Goal: Find specific page/section: Find specific page/section

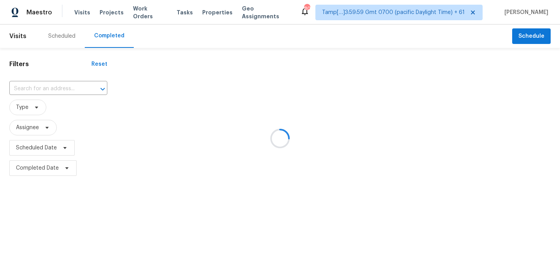
click at [15, 87] on div at bounding box center [280, 138] width 560 height 277
click at [32, 89] on div at bounding box center [280, 138] width 560 height 277
click at [32, 88] on div at bounding box center [280, 138] width 560 height 277
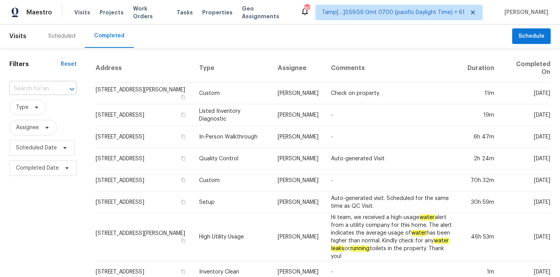
click at [37, 90] on input "text" at bounding box center [32, 89] width 46 height 12
paste input "14164 Bainbridge St, Livonia, MI 48154"
type input "14164 Bainbridge St, Livonia, MI 48154"
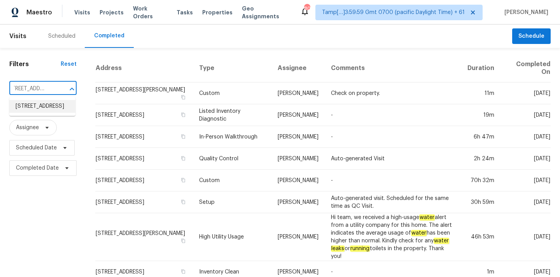
click at [36, 107] on li "14164 Bainbridge St, Livonia, MI 48154" at bounding box center [42, 106] width 66 height 13
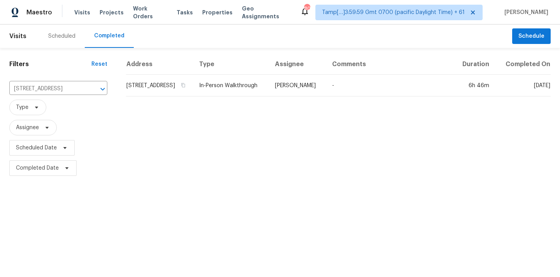
click at [286, 92] on td "Dominic Herron" at bounding box center [297, 86] width 57 height 22
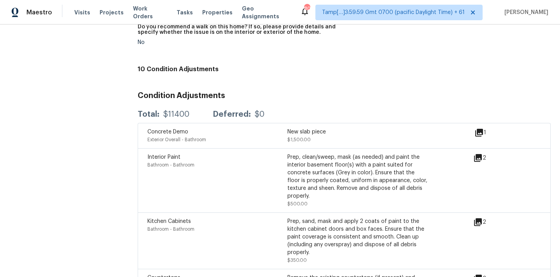
scroll to position [1805, 0]
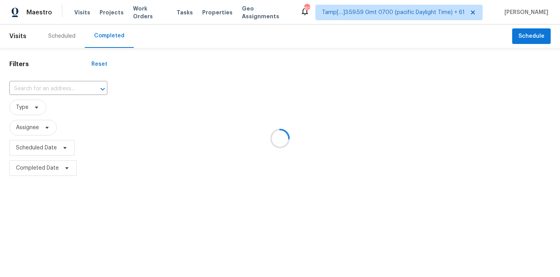
click at [31, 89] on div at bounding box center [280, 138] width 560 height 277
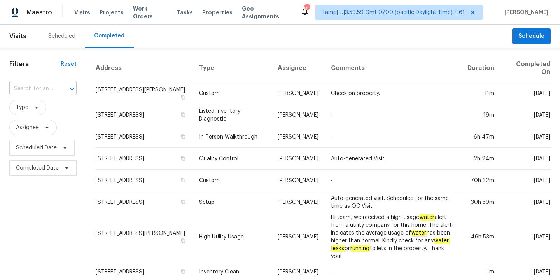
click at [22, 89] on input "text" at bounding box center [32, 89] width 46 height 12
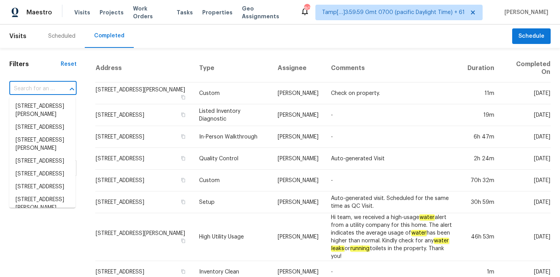
paste input "4102 Sherwood Ln, Houston, TX 77092"
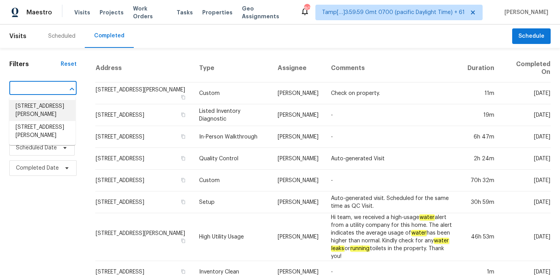
type input "4102 Sherwood Ln, Houston, TX 77092"
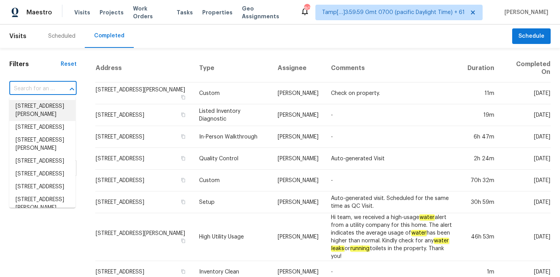
scroll to position [0, 0]
click at [41, 90] on input "text" at bounding box center [32, 89] width 46 height 12
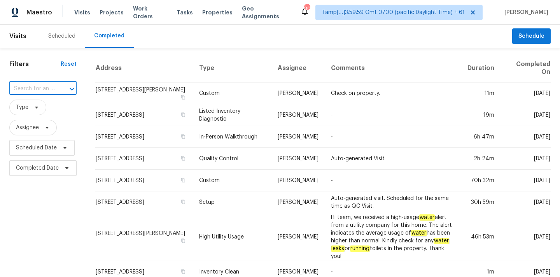
paste input "4102 Sherwood Ln, Houston, TX 77092"
type input "4102 Sherwood Ln, Houston, TX 77092"
click at [36, 138] on li "4102 Sherwood Ln, Houston, TX 77092" at bounding box center [42, 131] width 66 height 21
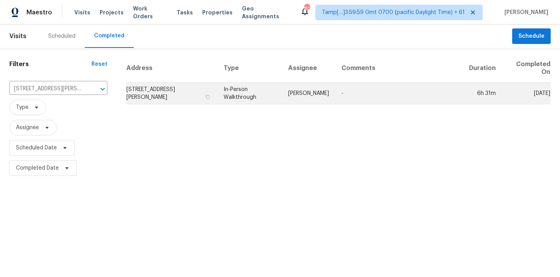
click at [255, 94] on td "In-Person Walkthrough" at bounding box center [249, 93] width 65 height 22
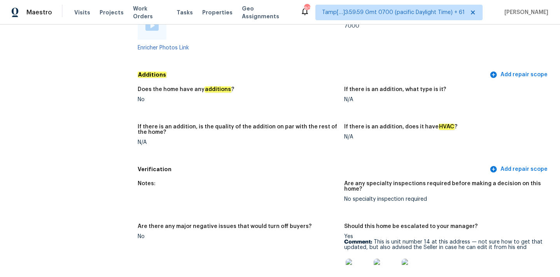
scroll to position [2027, 0]
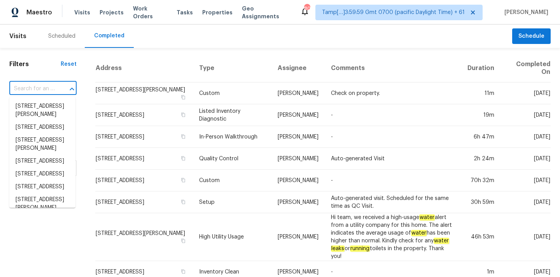
click at [32, 91] on input "text" at bounding box center [32, 89] width 46 height 12
paste input "[STREET_ADDRESS][PERSON_NAME][PERSON_NAME]"
type input "[STREET_ADDRESS][PERSON_NAME][PERSON_NAME]"
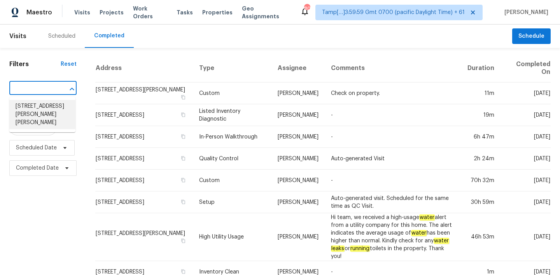
click at [34, 104] on li "[STREET_ADDRESS][PERSON_NAME][PERSON_NAME]" at bounding box center [42, 114] width 66 height 29
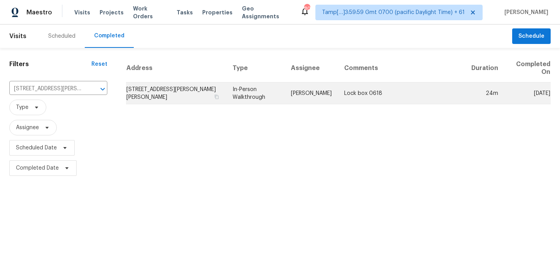
click at [243, 95] on td "In-Person Walkthrough" at bounding box center [255, 93] width 58 height 22
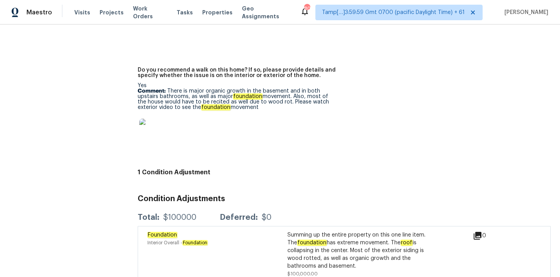
scroll to position [1781, 0]
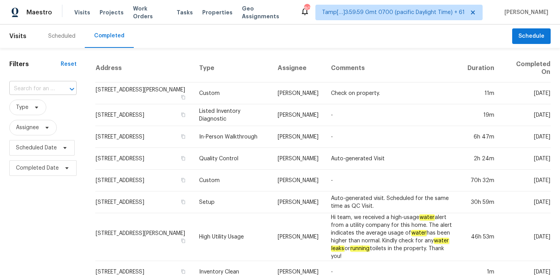
click at [40, 88] on input "text" at bounding box center [32, 89] width 46 height 12
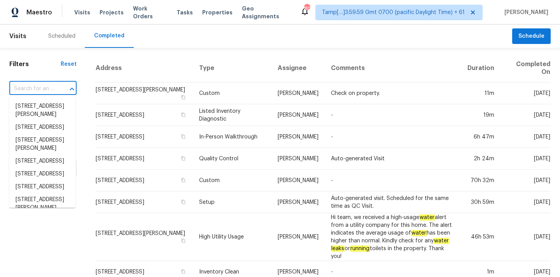
paste input "1514 Laurel Ct, Murfreesboro, TN 37130"
type input "1514 Laurel Ct, Murfreesboro, TN 37130"
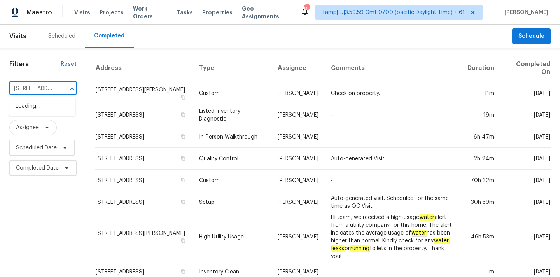
scroll to position [0, 59]
click at [36, 108] on li "1514 Laurel Ct, Murfreesboro, TN 37130" at bounding box center [42, 106] width 66 height 13
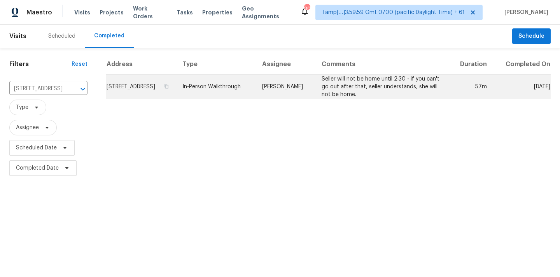
click at [316, 93] on td "Lauren Bittler" at bounding box center [286, 87] width 60 height 25
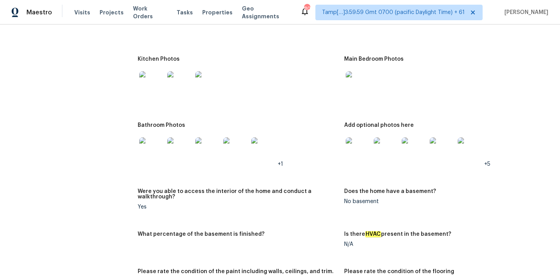
scroll to position [944, 0]
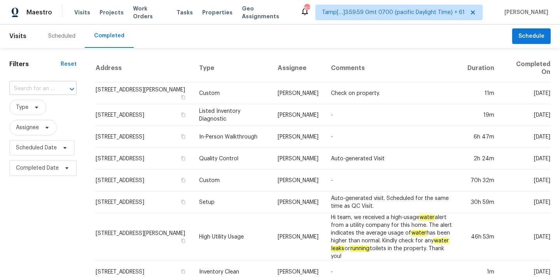
click at [29, 89] on input "text" at bounding box center [32, 89] width 46 height 12
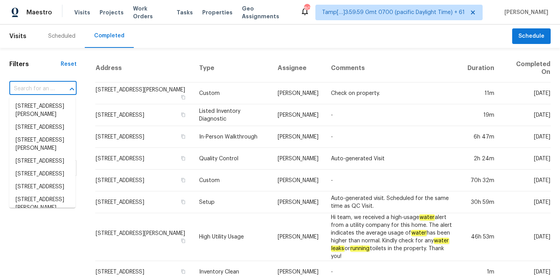
paste input "[STREET_ADDRESS]"
type input "8941 E Shangri La Rd, Scottsdale, AZ 85260"
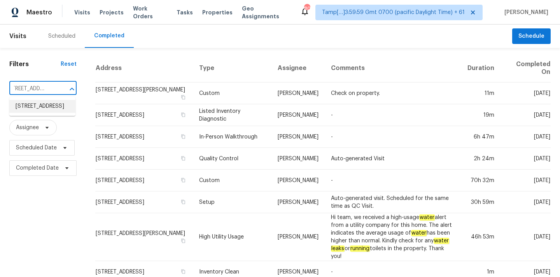
click at [31, 109] on li "8941 E Shangri La Rd, Scottsdale, AZ 85260" at bounding box center [42, 106] width 66 height 13
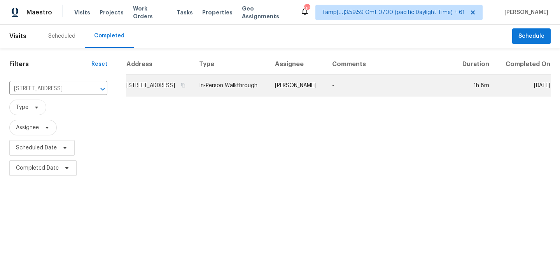
click at [193, 94] on td "8941 E Shangri La Rd, Scottsdale, AZ 85260" at bounding box center [159, 86] width 67 height 22
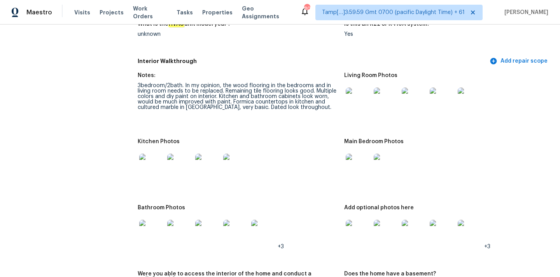
scroll to position [924, 0]
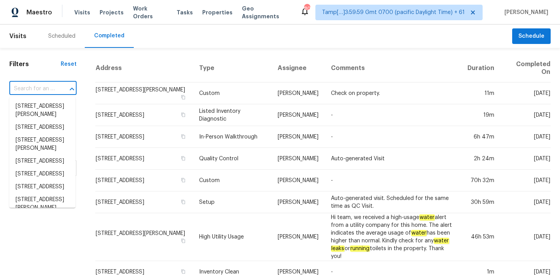
click at [13, 92] on input "text" at bounding box center [32, 89] width 46 height 12
paste input "420 Park Ave, Hopewell, VA 23860"
type input "420 Park Ave, Hopewell, VA 23860"
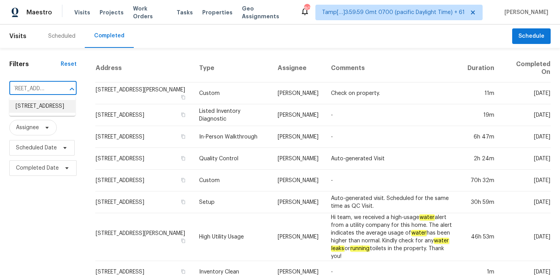
click at [32, 109] on li "420 Park Ave, Hopewell, VA 23860" at bounding box center [42, 106] width 66 height 13
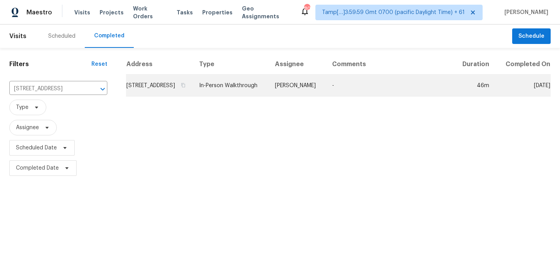
click at [307, 95] on td "Christopher Neilson" at bounding box center [297, 86] width 57 height 22
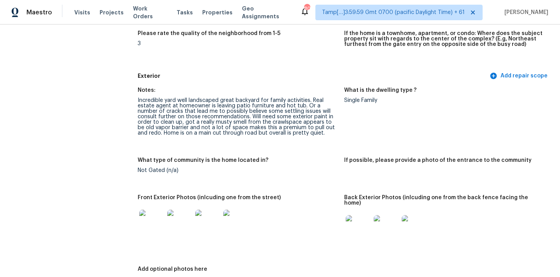
scroll to position [255, 0]
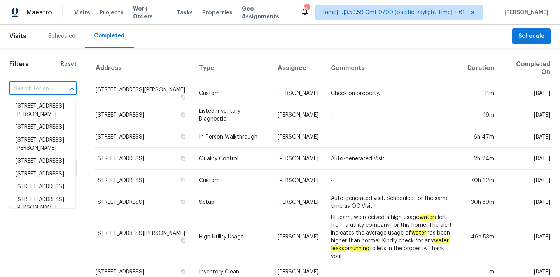
click at [37, 90] on input "text" at bounding box center [32, 89] width 46 height 12
paste input "[STREET_ADDRESS]"
type input "[STREET_ADDRESS]"
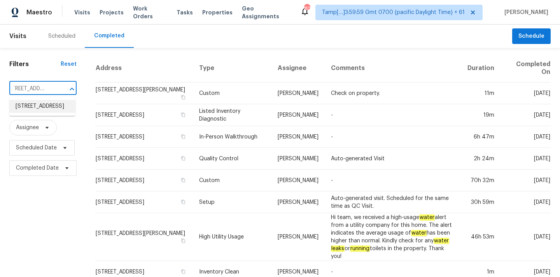
click at [38, 107] on li "4726 W Fremont Rd, Laveen, AZ 85339" at bounding box center [42, 106] width 66 height 13
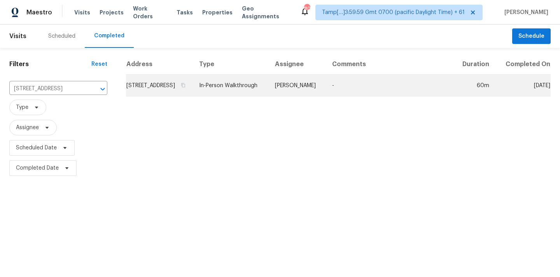
click at [241, 96] on td "In-Person Walkthrough" at bounding box center [231, 86] width 76 height 22
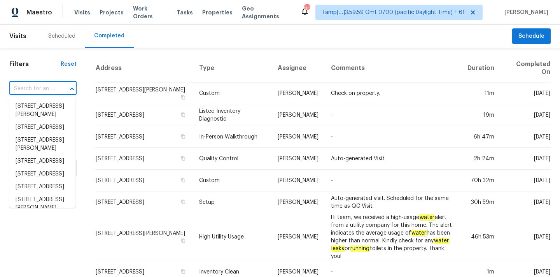
click at [32, 86] on input "text" at bounding box center [32, 89] width 46 height 12
paste input "2309 Miller St, Belton, TX 76513"
type input "2309 Miller St, Belton, TX 76513"
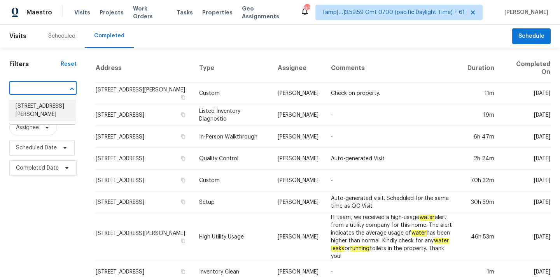
click at [34, 110] on li "2309 Miller St, Belton, TX 76513" at bounding box center [42, 110] width 66 height 21
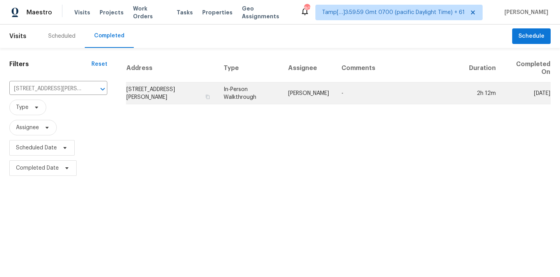
click at [273, 91] on td "In-Person Walkthrough" at bounding box center [249, 93] width 65 height 22
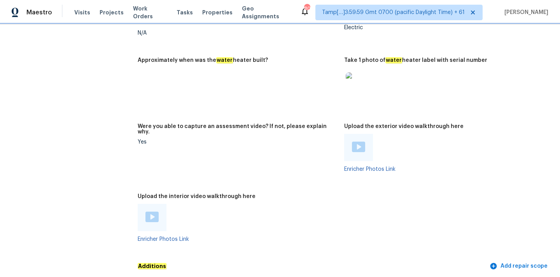
scroll to position [1392, 0]
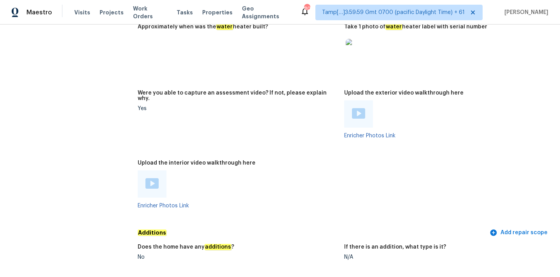
click at [149, 178] on img at bounding box center [151, 183] width 13 height 11
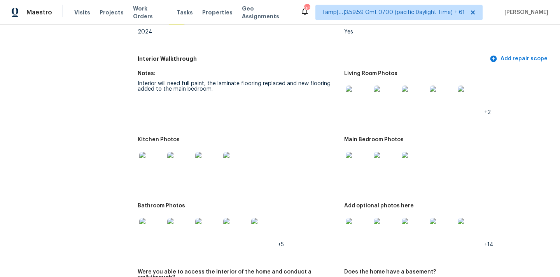
scroll to position [813, 0]
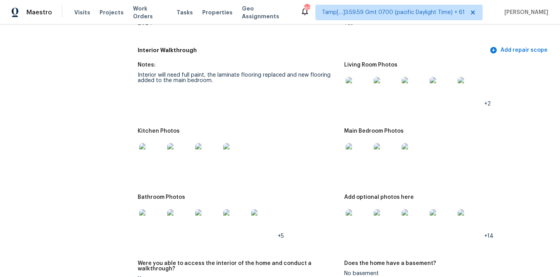
click at [357, 81] on img at bounding box center [358, 89] width 25 height 25
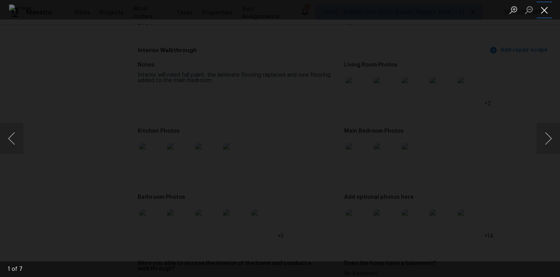
click at [544, 9] on button "Close lightbox" at bounding box center [545, 10] width 16 height 14
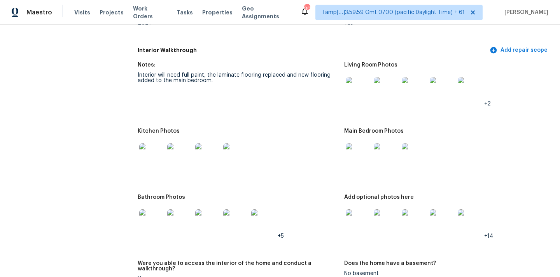
click at [358, 144] on img at bounding box center [358, 155] width 25 height 25
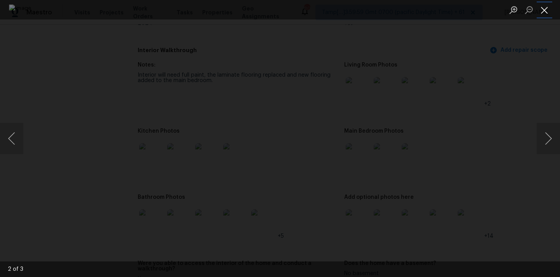
click at [540, 7] on button "Close lightbox" at bounding box center [545, 10] width 16 height 14
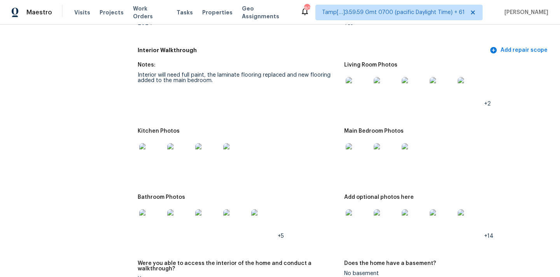
click at [350, 209] on img at bounding box center [358, 221] width 25 height 25
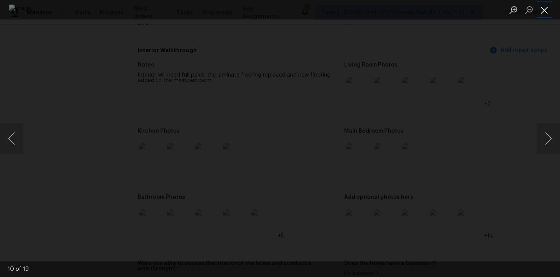
click at [549, 10] on button "Close lightbox" at bounding box center [545, 10] width 16 height 14
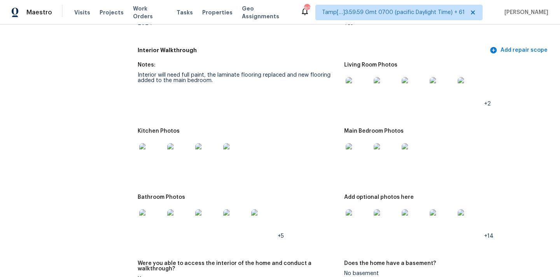
click at [160, 209] on img at bounding box center [151, 221] width 25 height 25
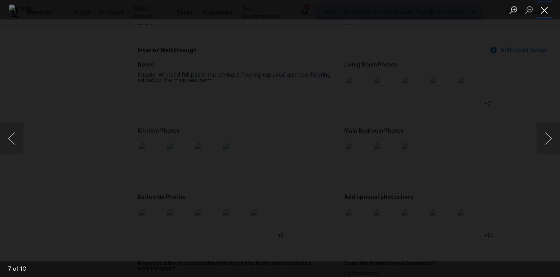
click at [546, 3] on button "Close lightbox" at bounding box center [545, 10] width 16 height 14
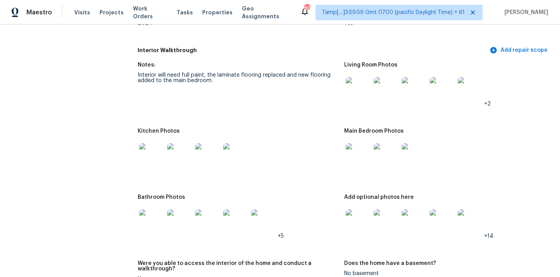
click at [154, 149] on img at bounding box center [151, 155] width 25 height 25
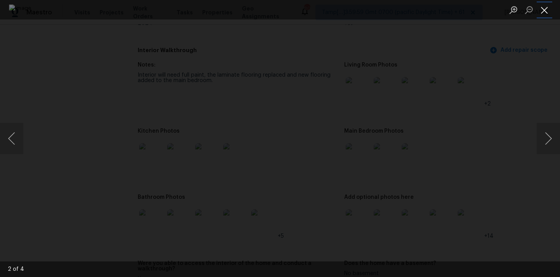
click at [545, 10] on button "Close lightbox" at bounding box center [545, 10] width 16 height 14
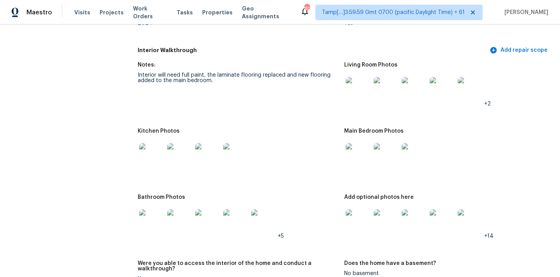
scroll to position [889, 0]
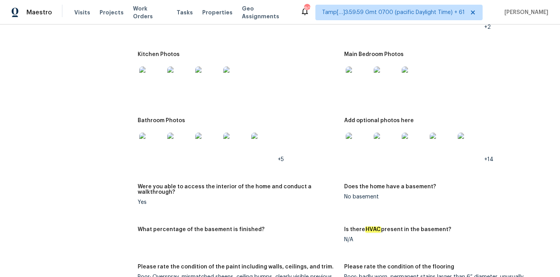
click at [356, 68] on img at bounding box center [358, 79] width 25 height 25
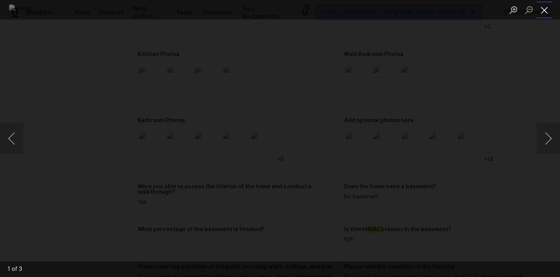
click at [544, 9] on button "Close lightbox" at bounding box center [545, 10] width 16 height 14
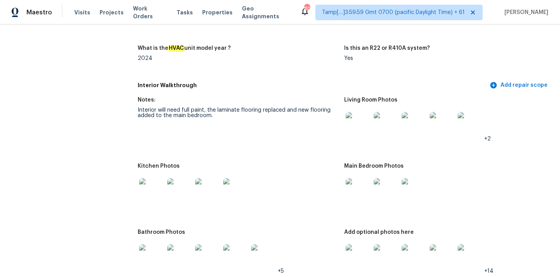
scroll to position [744, 0]
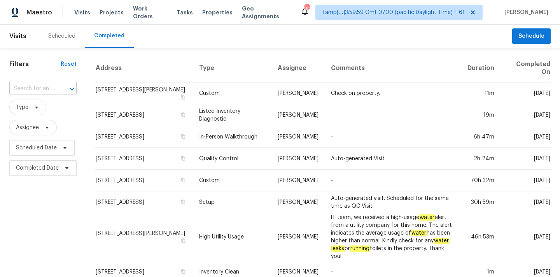
click at [25, 88] on input "text" at bounding box center [32, 89] width 46 height 12
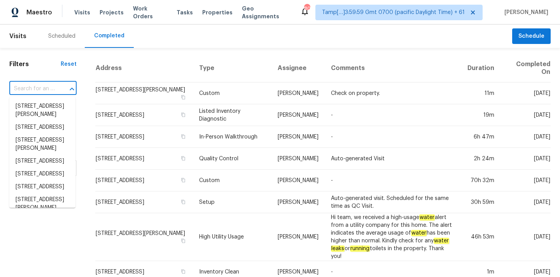
paste input "[STREET_ADDRESS][PERSON_NAME][PERSON_NAME]"
type input "[STREET_ADDRESS][PERSON_NAME][PERSON_NAME]"
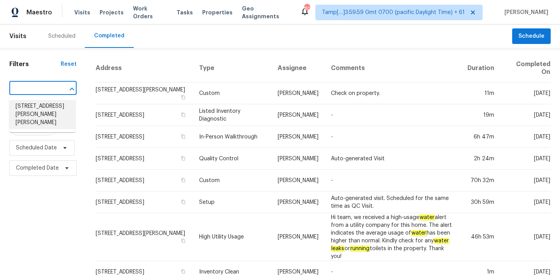
click at [33, 108] on li "[STREET_ADDRESS][PERSON_NAME][PERSON_NAME]" at bounding box center [42, 114] width 66 height 29
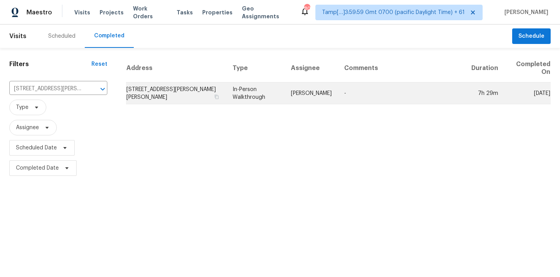
click at [285, 94] on td "[PERSON_NAME]" at bounding box center [311, 93] width 53 height 22
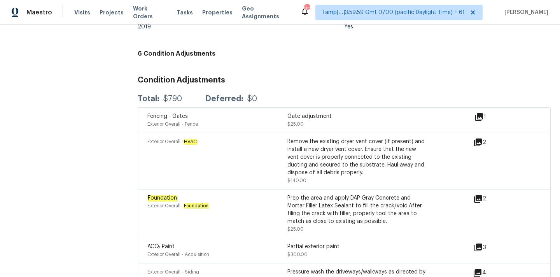
scroll to position [2074, 0]
